Goal: Information Seeking & Learning: Learn about a topic

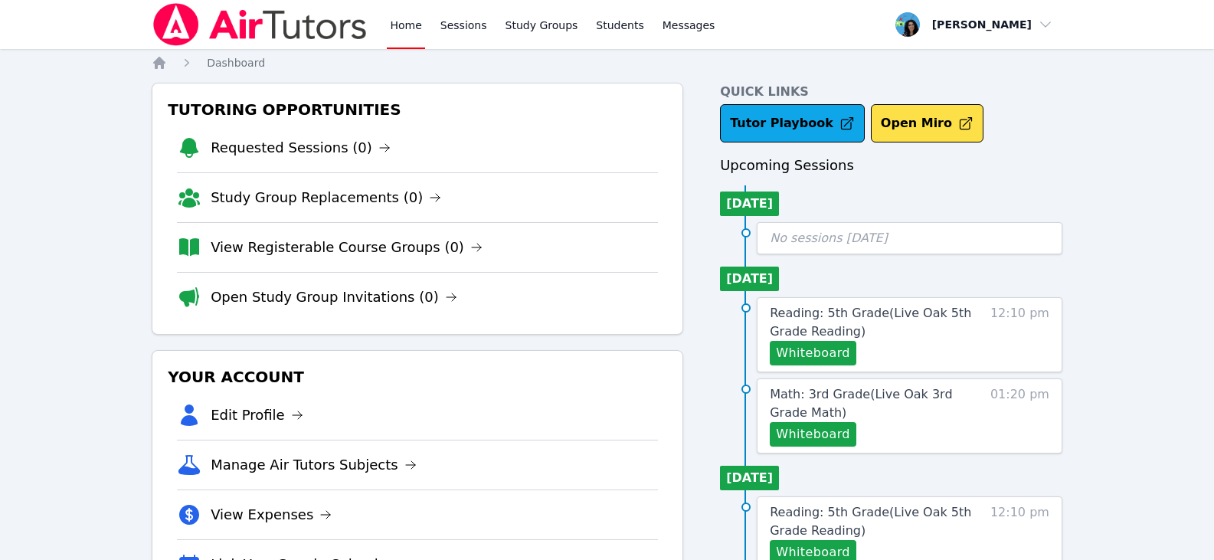
click at [394, 24] on link "Home" at bounding box center [406, 24] width 38 height 49
click at [405, 22] on link "Home" at bounding box center [406, 24] width 38 height 49
click at [464, 34] on link "Sessions" at bounding box center [463, 24] width 53 height 49
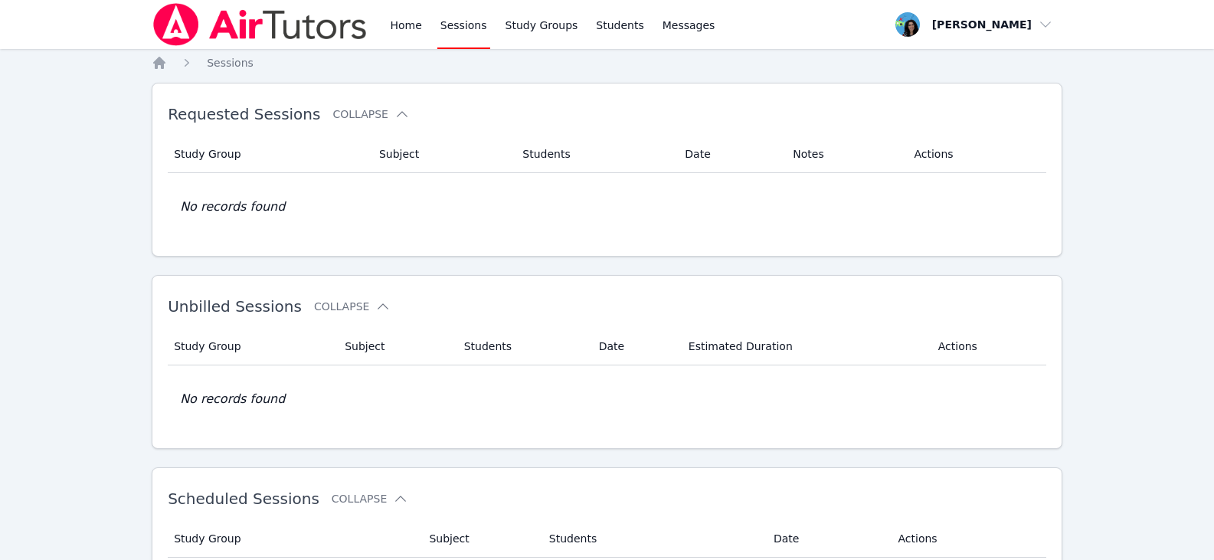
click at [463, 34] on link "Sessions" at bounding box center [463, 24] width 53 height 49
click at [407, 31] on link "Home" at bounding box center [406, 24] width 38 height 49
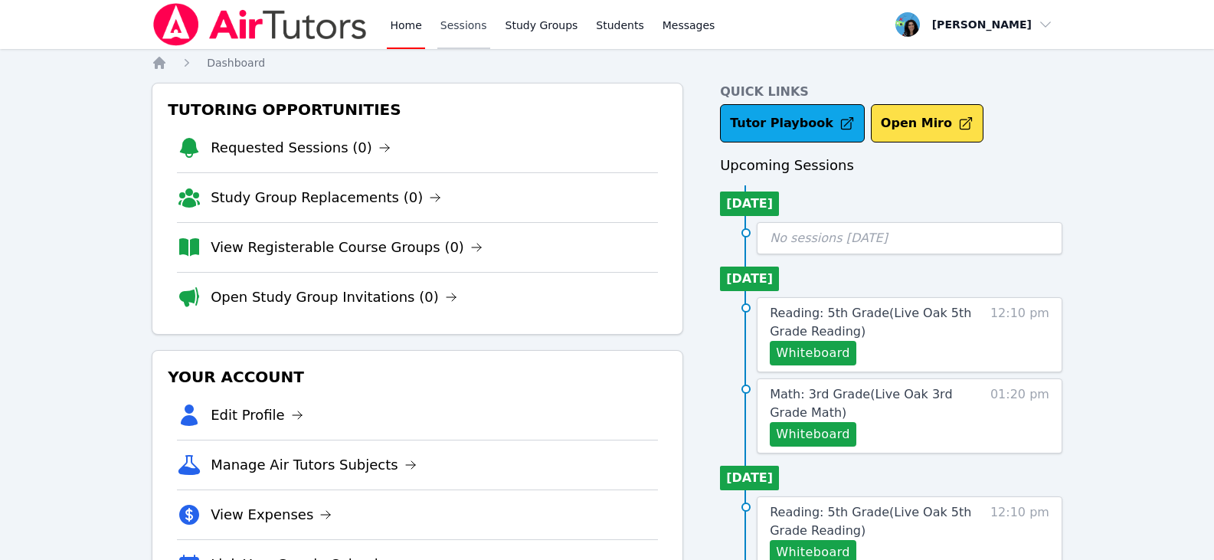
click at [464, 8] on link "Sessions" at bounding box center [463, 24] width 53 height 49
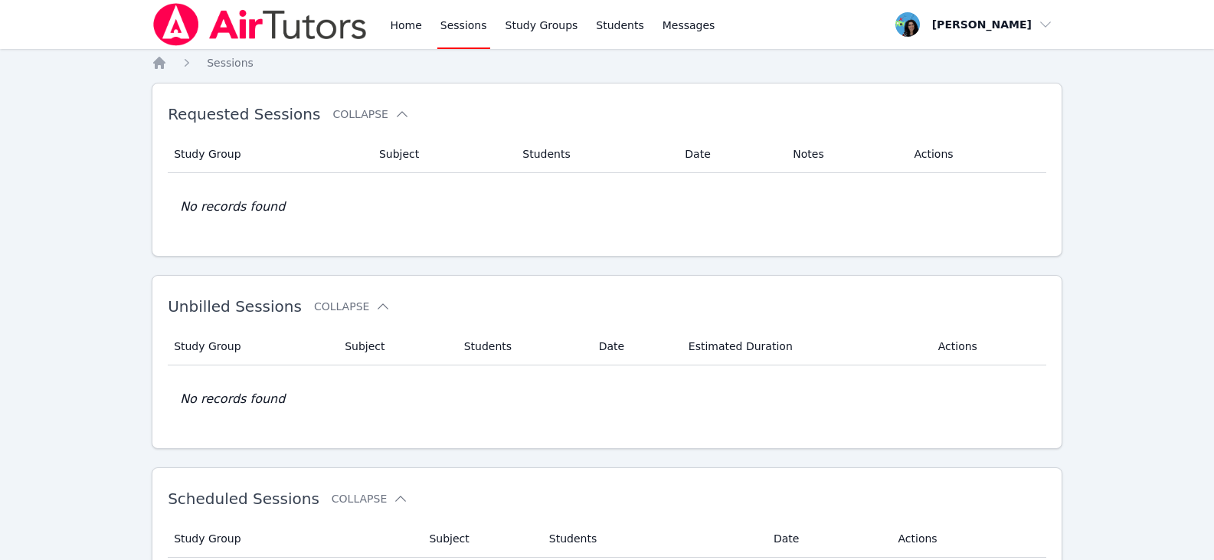
click at [463, 12] on link "Sessions" at bounding box center [463, 24] width 53 height 49
click at [403, 21] on link "Home" at bounding box center [406, 24] width 38 height 49
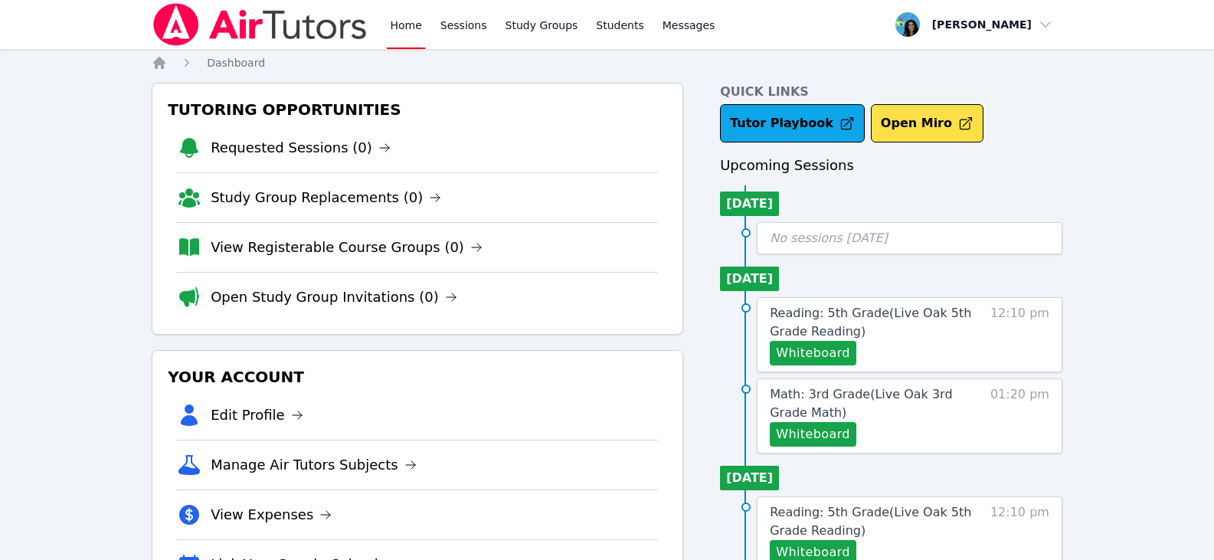
click at [407, 31] on link "Home" at bounding box center [406, 24] width 38 height 49
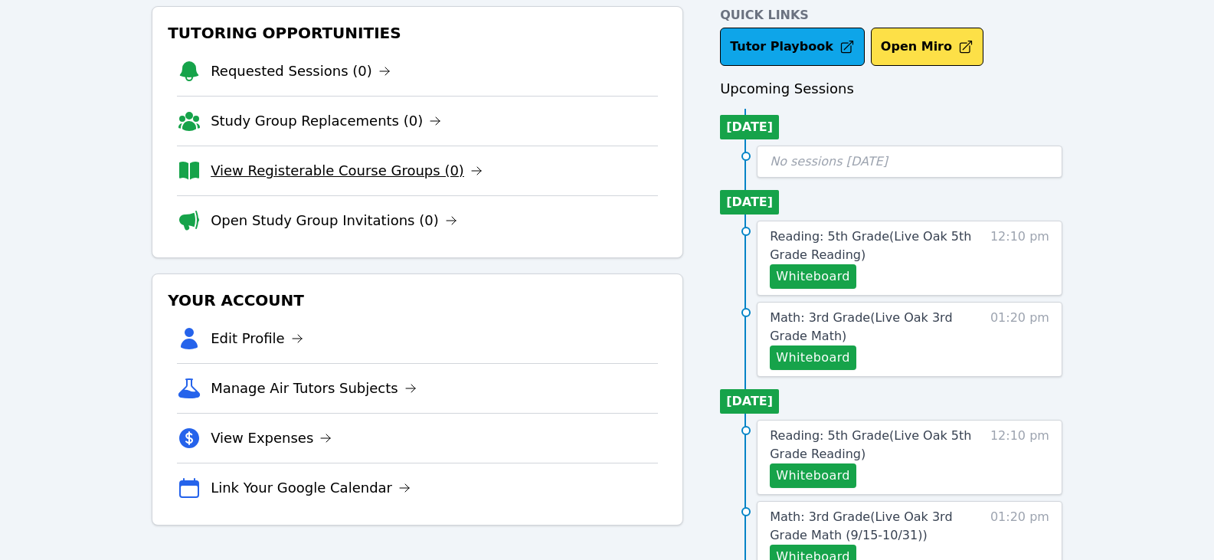
click at [410, 171] on link "View Registerable Course Groups (0)" at bounding box center [347, 170] width 272 height 21
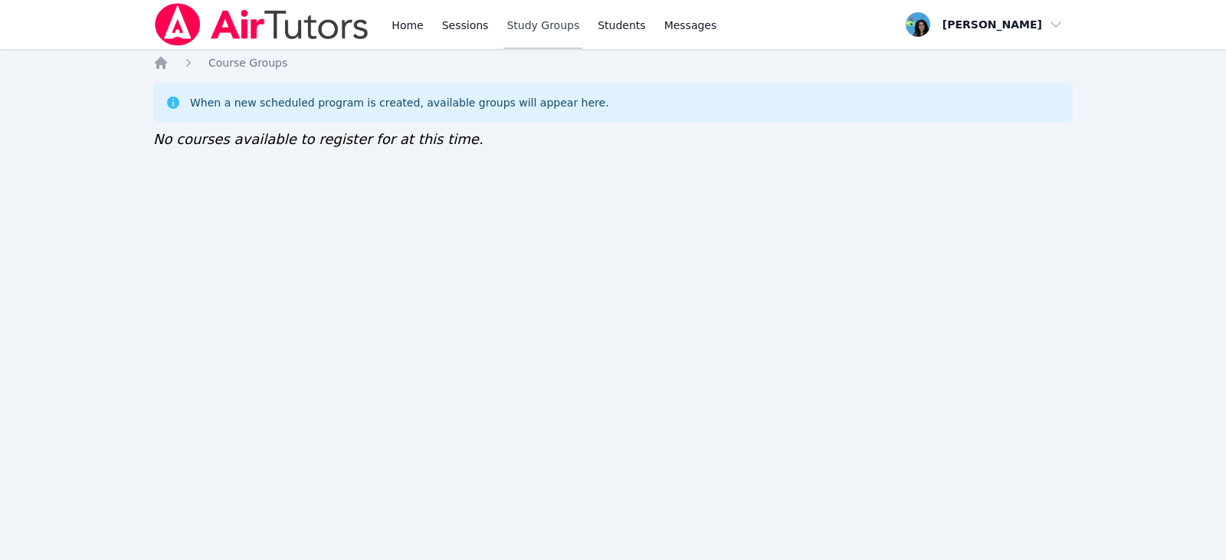
drag, startPoint x: 513, startPoint y: 21, endPoint x: 539, endPoint y: 48, distance: 36.9
click at [513, 22] on link "Study Groups" at bounding box center [542, 24] width 79 height 49
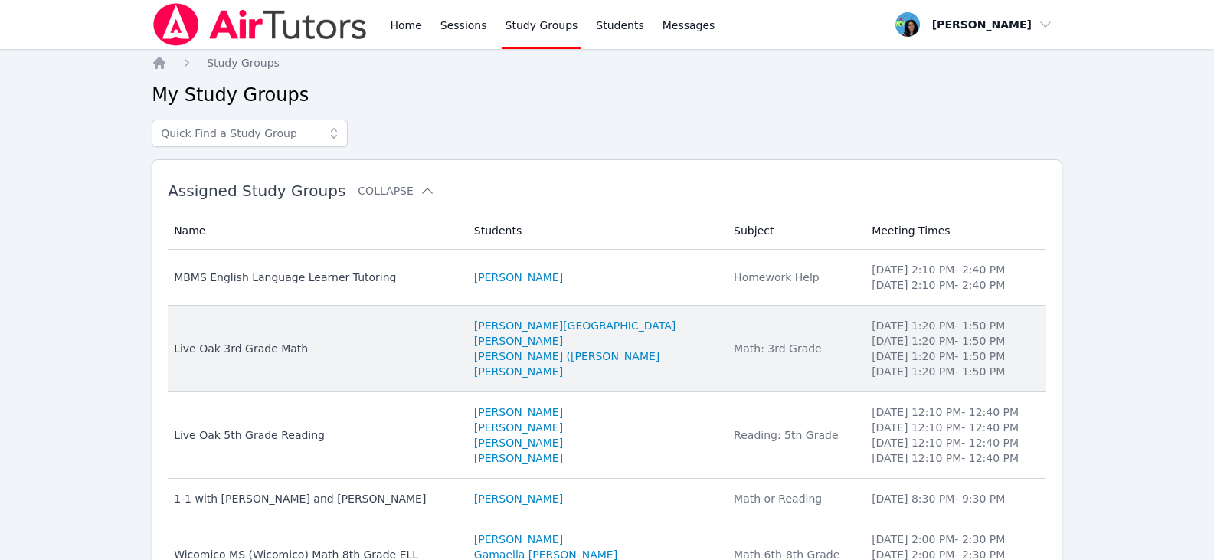
click at [432, 329] on td "Name Live Oak 3rd Grade Math" at bounding box center [316, 349] width 297 height 87
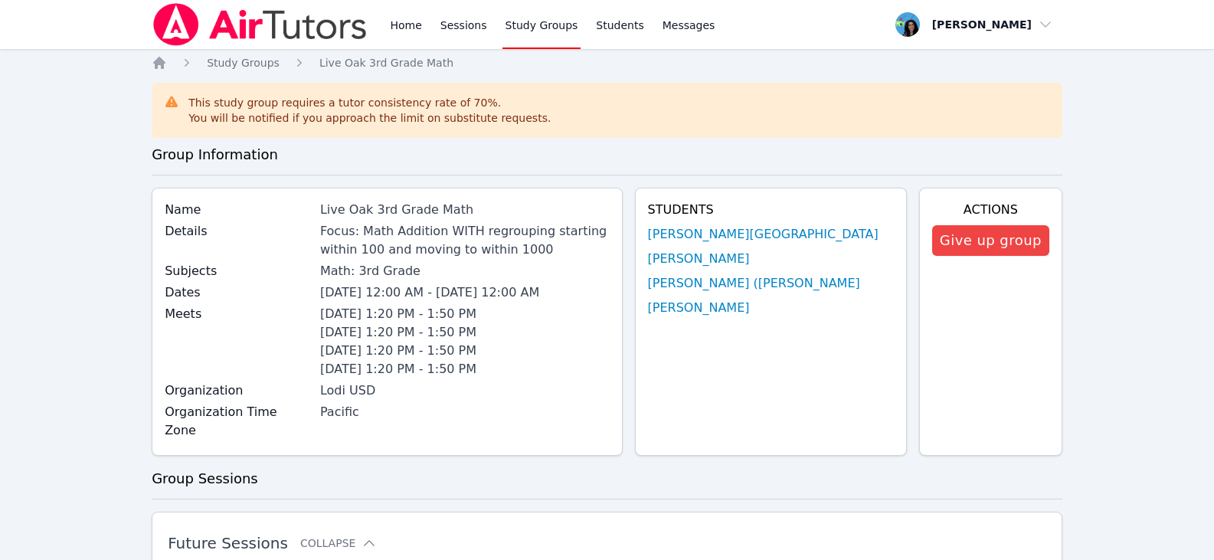
click at [365, 242] on div "Focus: Math Addition WITH regrouping starting within 100 and moving to within 1…" at bounding box center [465, 240] width 290 height 37
click at [535, 19] on link "Study Groups" at bounding box center [542, 24] width 79 height 49
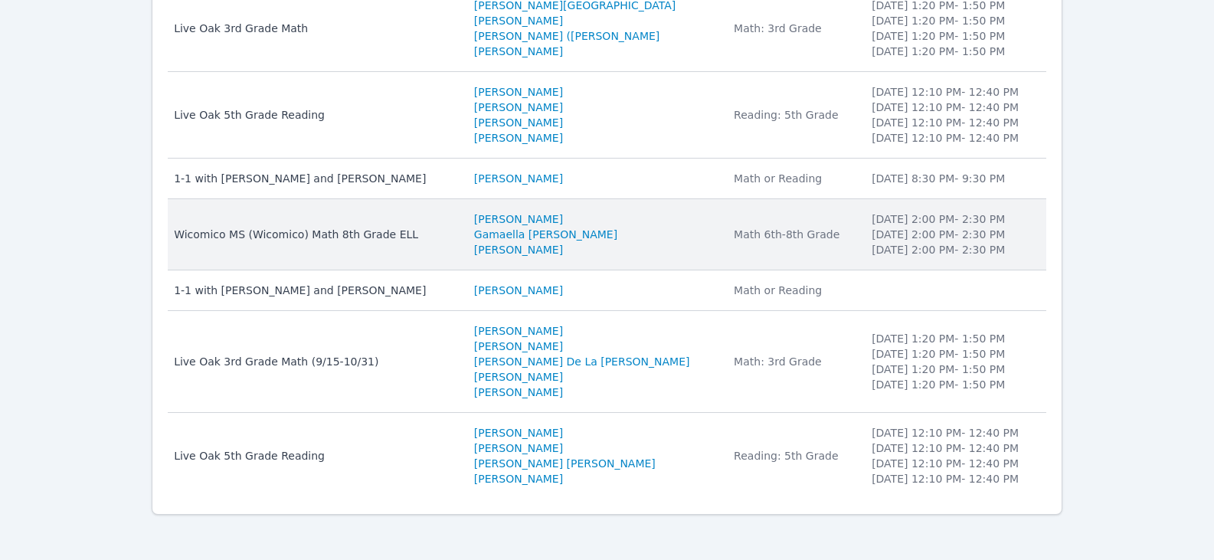
scroll to position [324, 0]
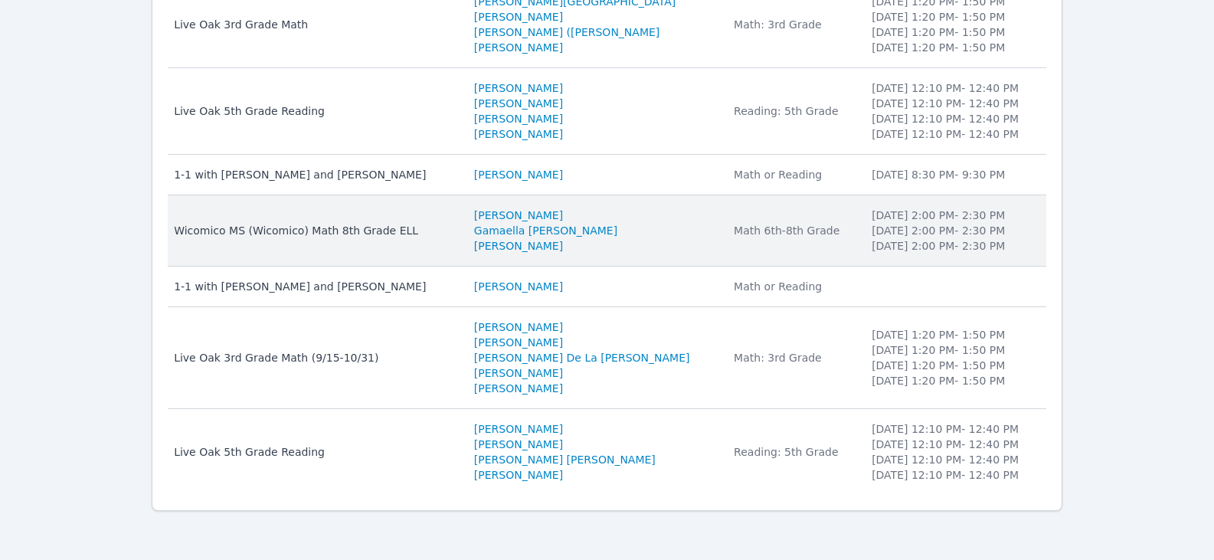
click at [456, 228] on div "Wicomico MS (Wicomico) Math 8th Grade ELL" at bounding box center [315, 230] width 282 height 15
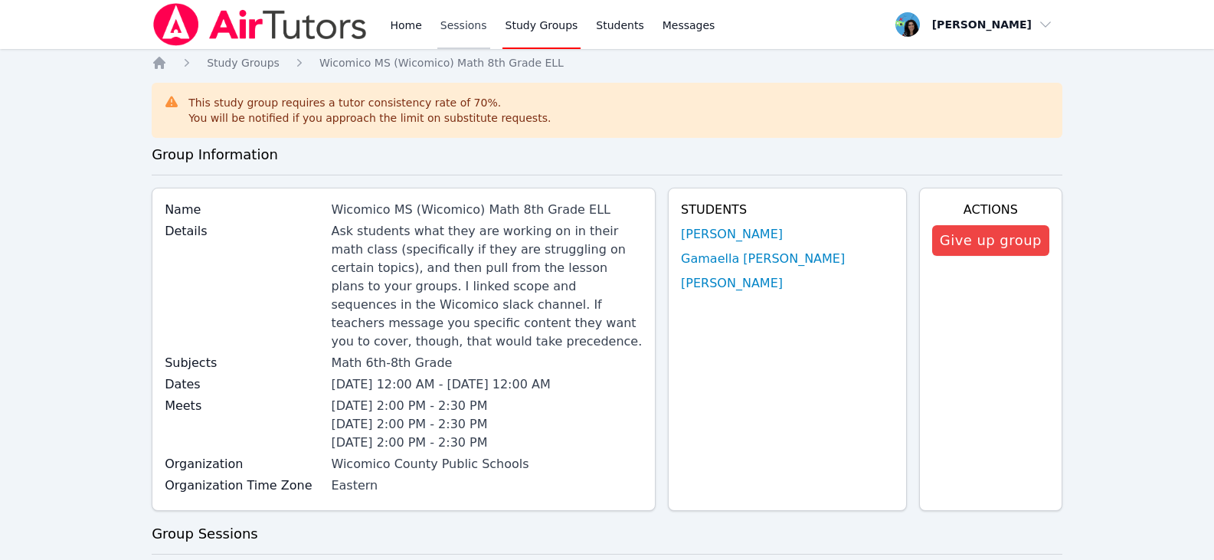
click at [469, 26] on link "Sessions" at bounding box center [463, 24] width 53 height 49
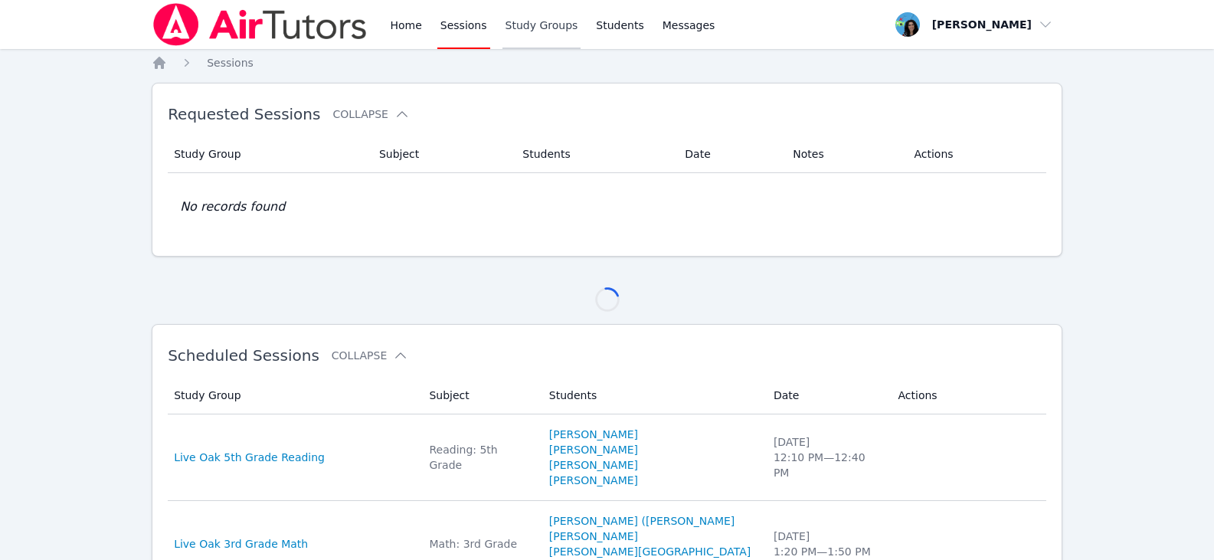
click at [510, 20] on link "Study Groups" at bounding box center [542, 24] width 79 height 49
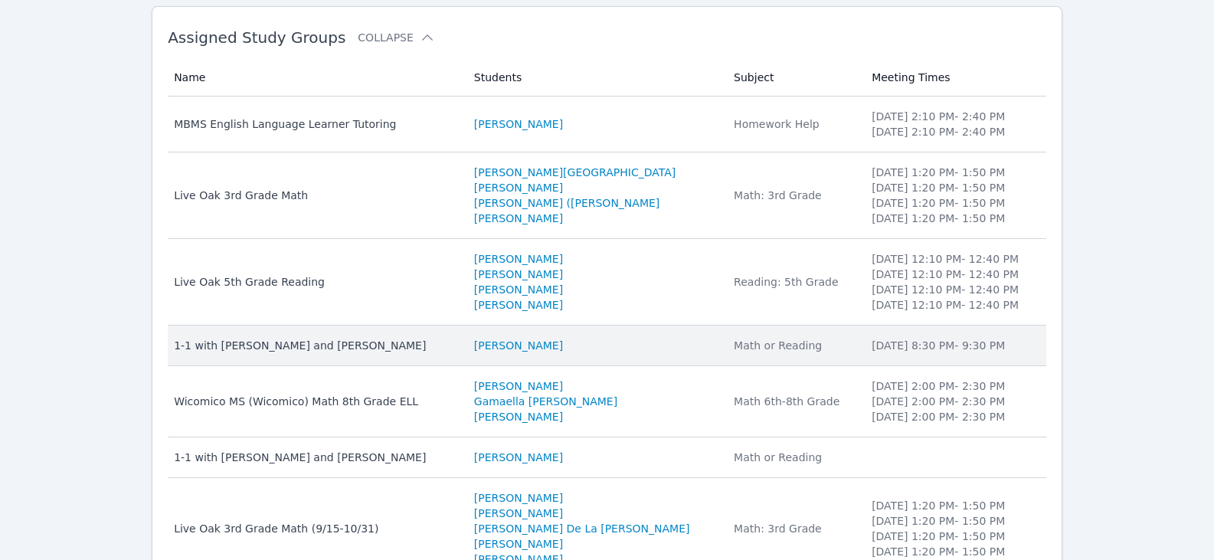
scroll to position [230, 0]
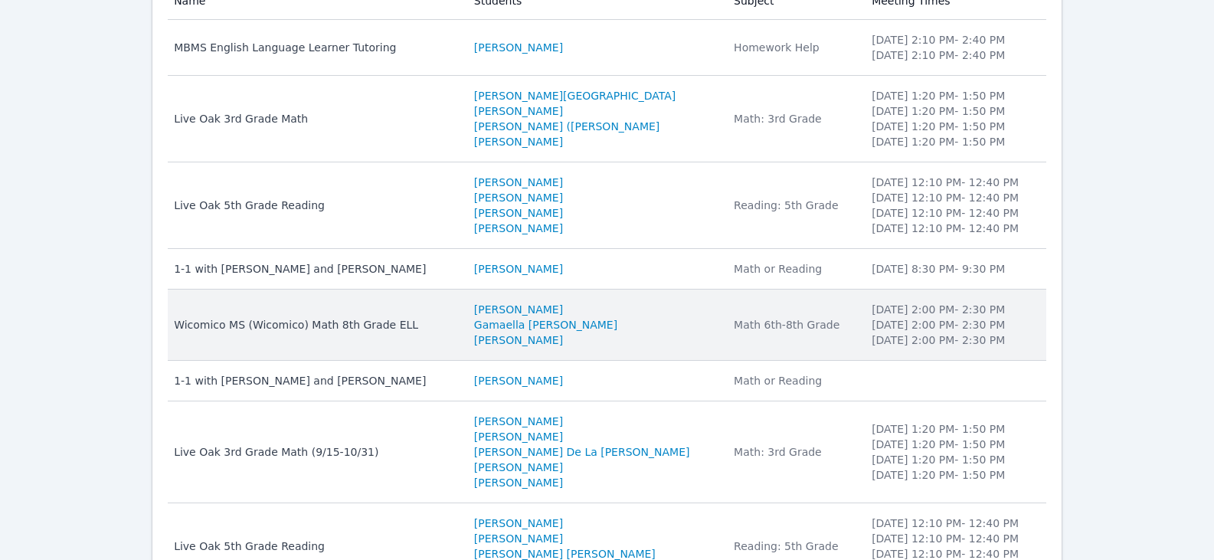
click at [456, 329] on div "Wicomico MS (Wicomico) Math 8th Grade ELL" at bounding box center [315, 324] width 282 height 15
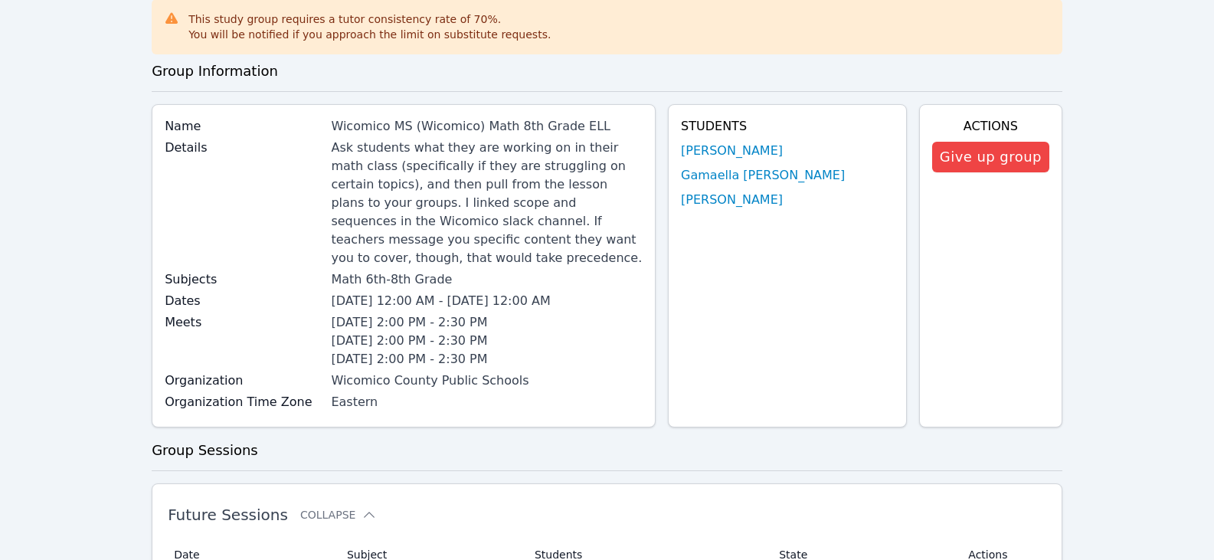
scroll to position [77, 0]
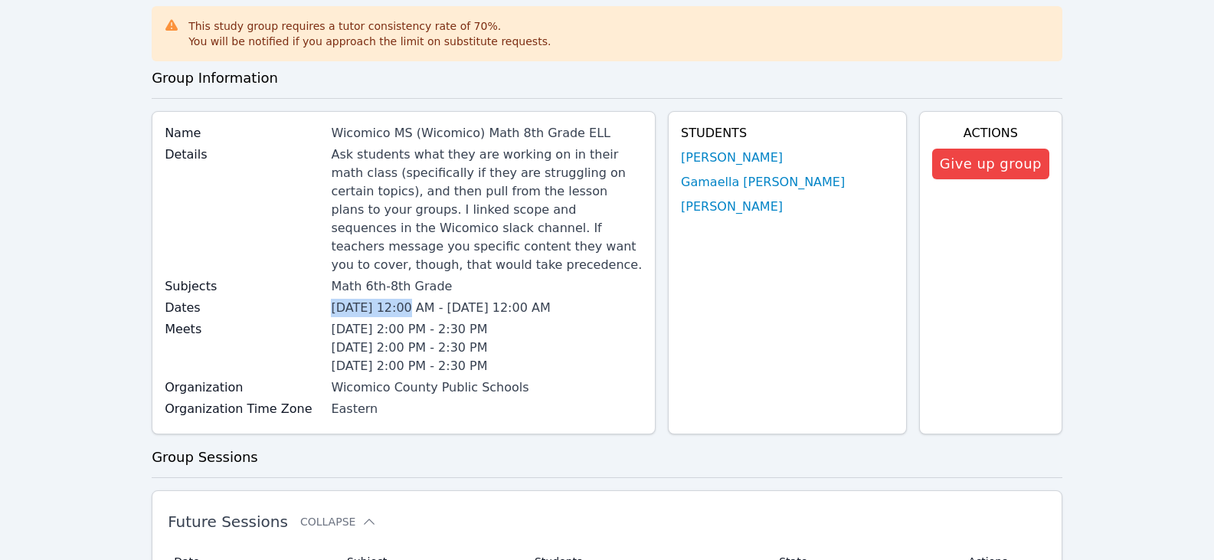
drag, startPoint x: 346, startPoint y: 291, endPoint x: 415, endPoint y: 291, distance: 68.9
click at [415, 300] on span "Sep 15, 2025 12:00 AM - Dec 19, 2025 12:00 AM" at bounding box center [440, 307] width 219 height 15
click at [554, 339] on li "Wednesday 2:00 PM - 2:30 PM" at bounding box center [487, 348] width 312 height 18
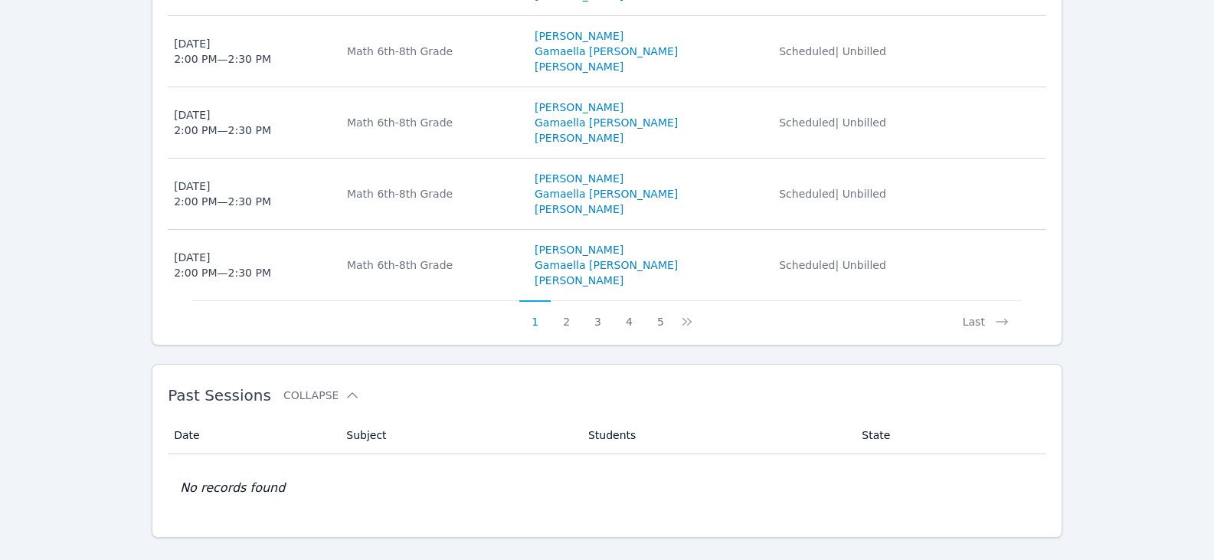
scroll to position [1077, 0]
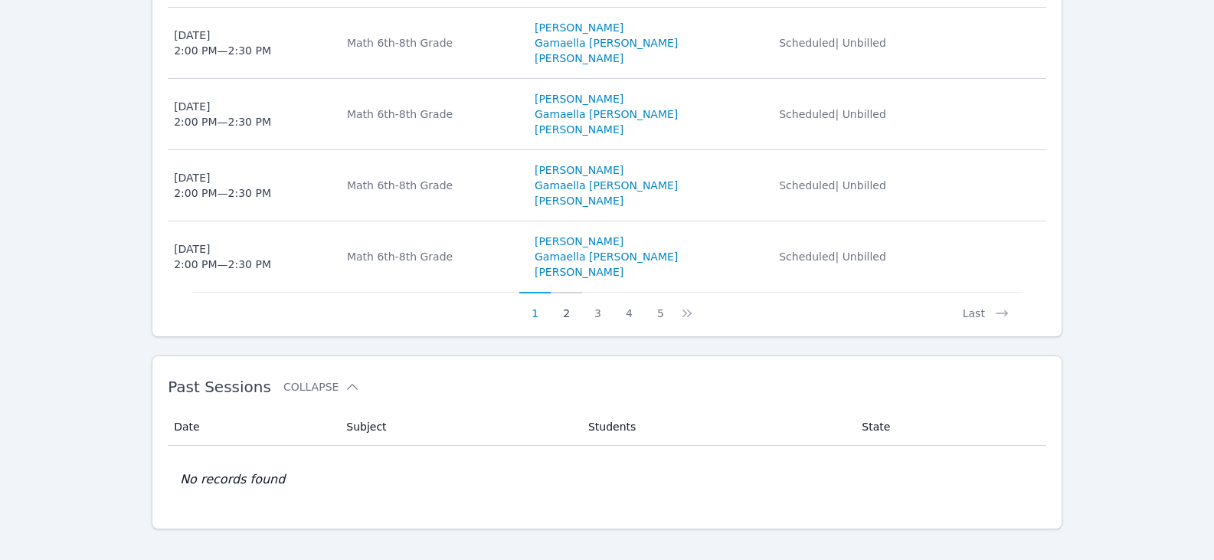
click at [568, 296] on button "2" at bounding box center [566, 306] width 31 height 29
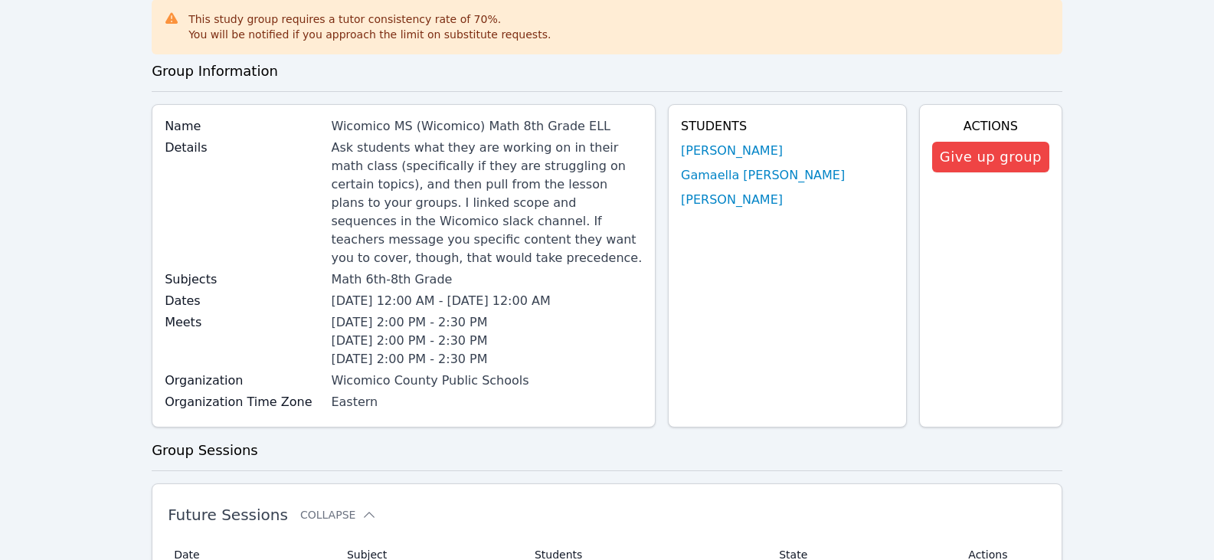
scroll to position [0, 0]
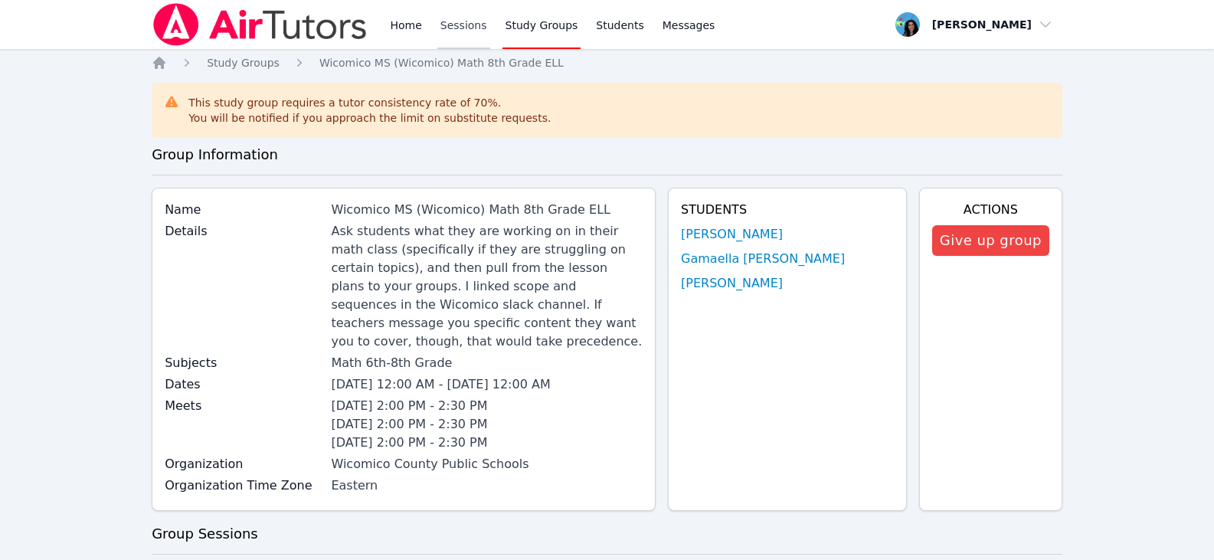
click at [459, 32] on link "Sessions" at bounding box center [463, 24] width 53 height 49
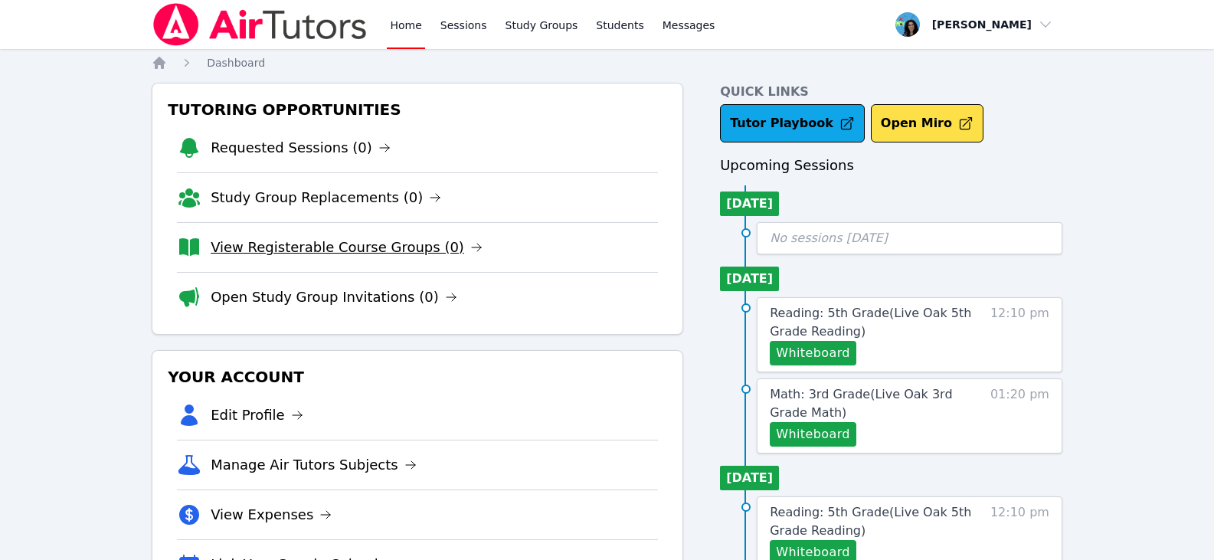
click at [394, 246] on link "View Registerable Course Groups (0)" at bounding box center [347, 247] width 272 height 21
